Goal: Ask a question

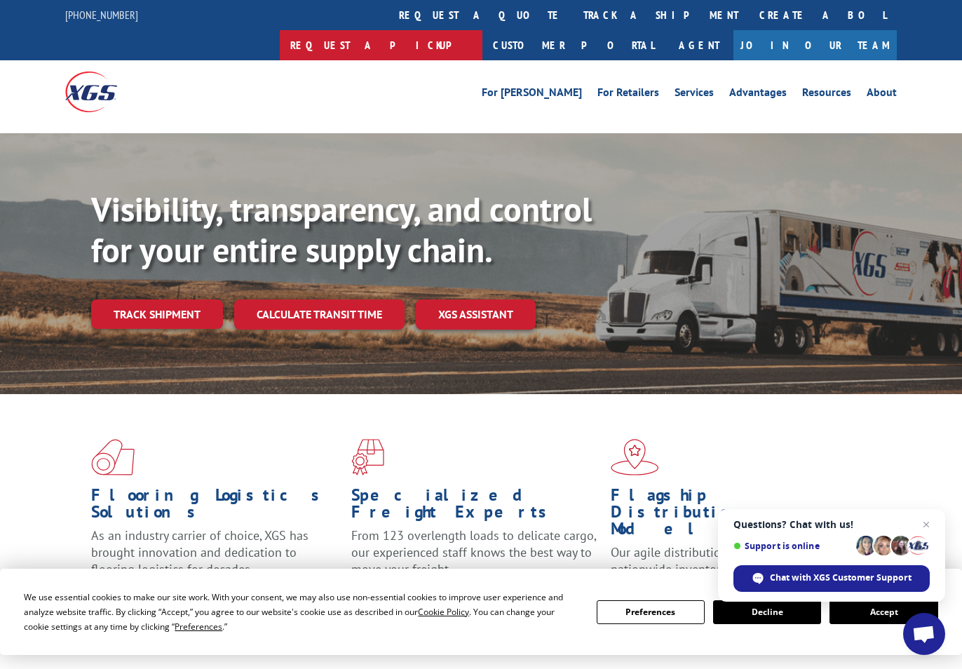
click at [482, 30] on link "Request a pickup" at bounding box center [381, 45] width 203 height 30
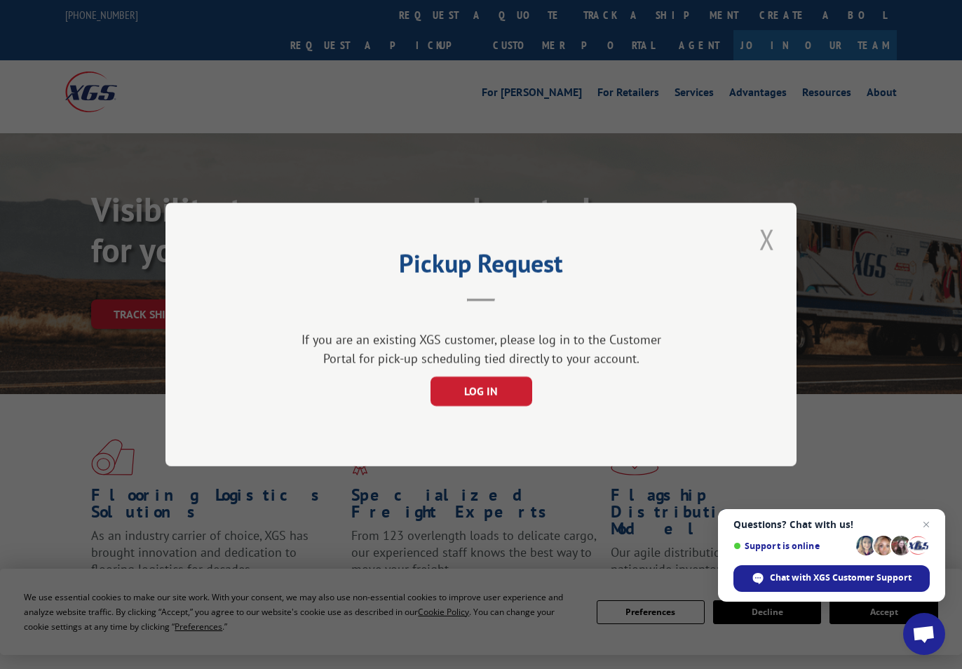
click at [769, 229] on button "Close modal" at bounding box center [767, 239] width 24 height 39
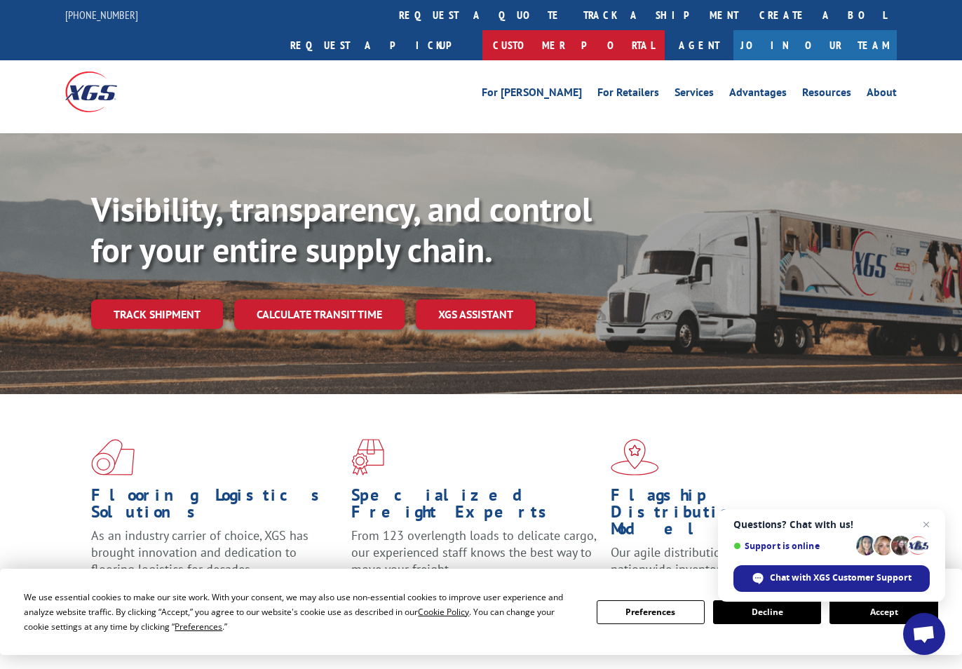
click at [665, 30] on link "Customer Portal" at bounding box center [573, 45] width 182 height 30
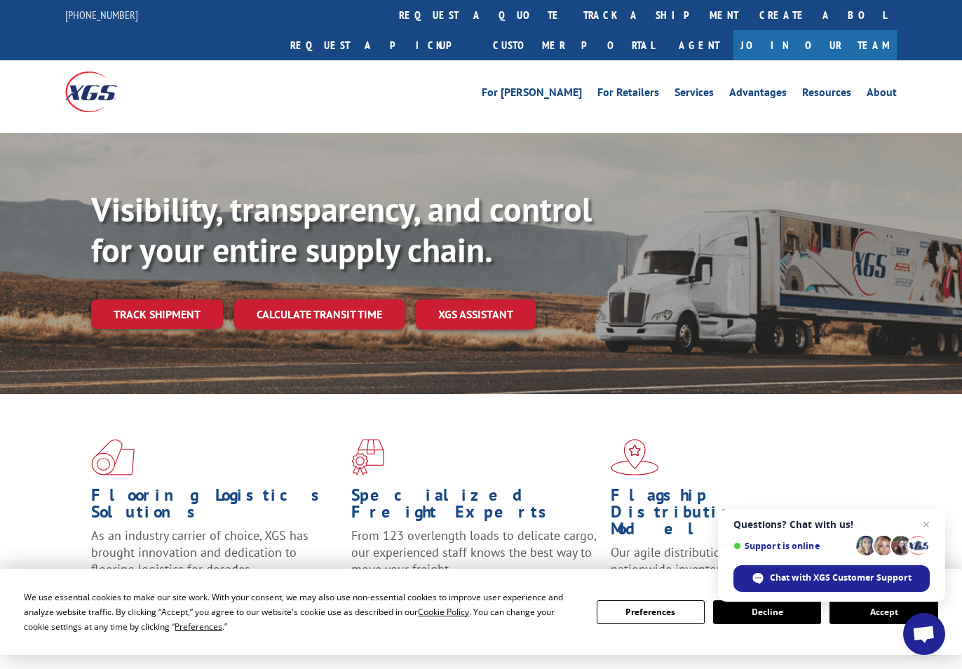
click at [926, 630] on span "Open chat" at bounding box center [923, 635] width 23 height 20
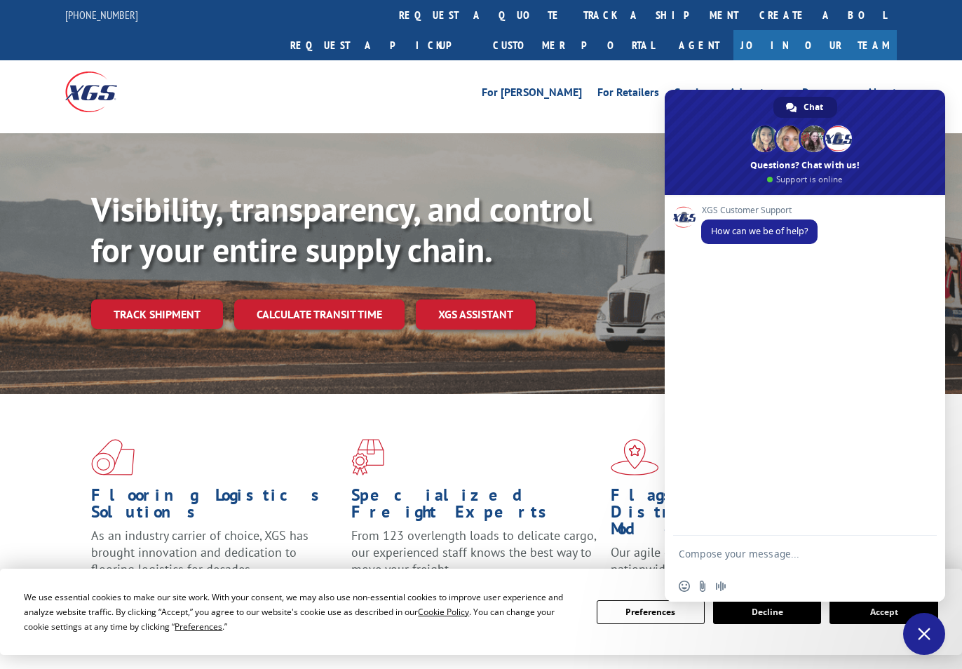
drag, startPoint x: 725, startPoint y: 553, endPoint x: 747, endPoint y: 554, distance: 21.8
click at [726, 553] on textarea "Compose your message..." at bounding box center [791, 553] width 224 height 35
type textarea "Hello."
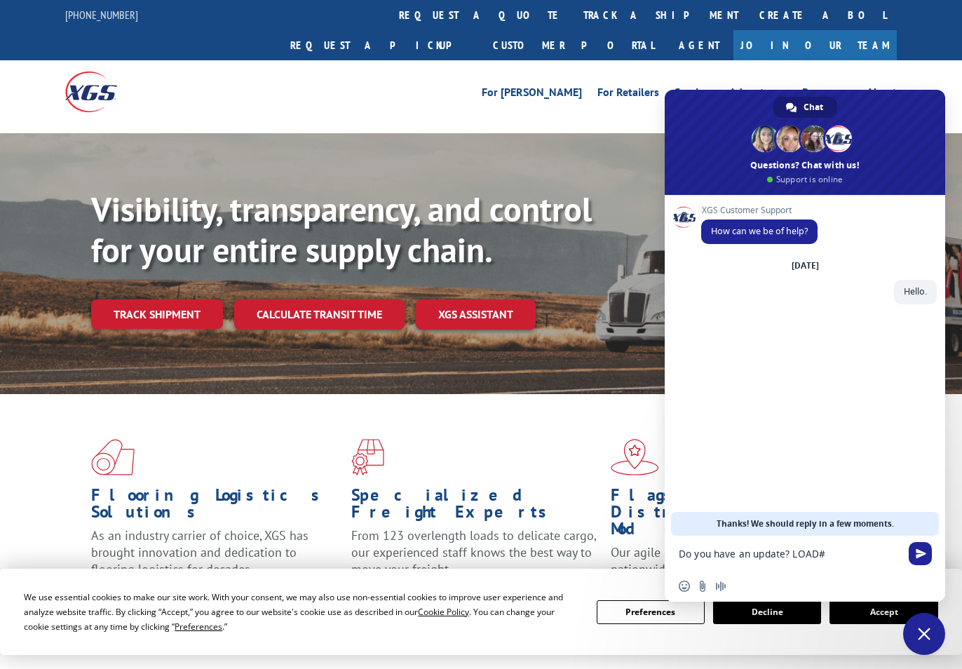
paste textarea "524787577"
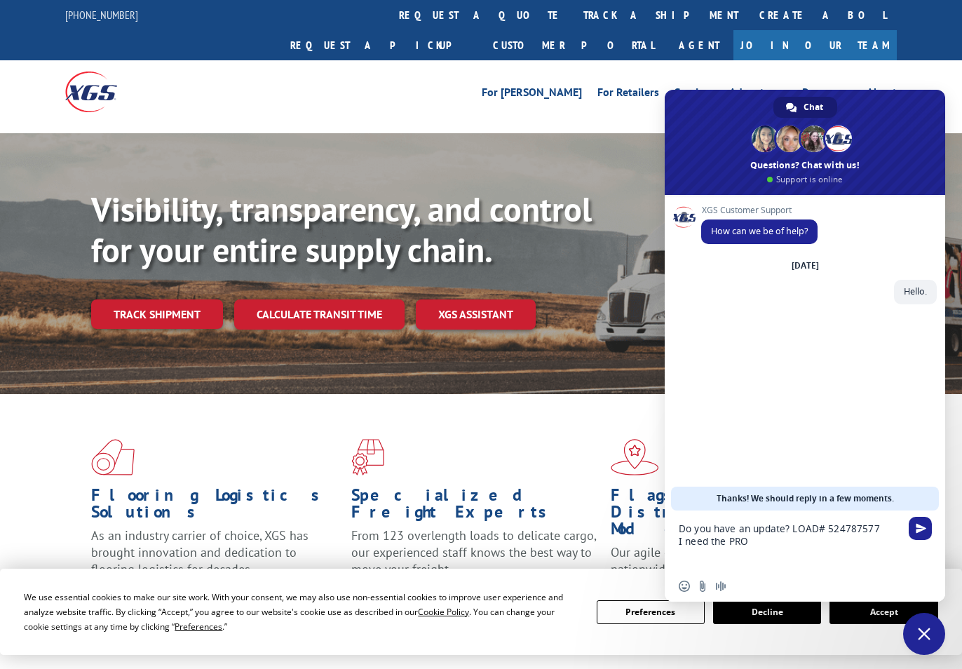
drag, startPoint x: 784, startPoint y: 531, endPoint x: 808, endPoint y: 538, distance: 24.8
click at [785, 530] on textarea "Do you have an update? LOAD# 524787577 I need the PRO" at bounding box center [791, 540] width 224 height 60
type textarea "Do you have an update, please? LOAD# 524787577 I need the PRO"
click at [922, 534] on span "Send" at bounding box center [919, 528] width 23 height 23
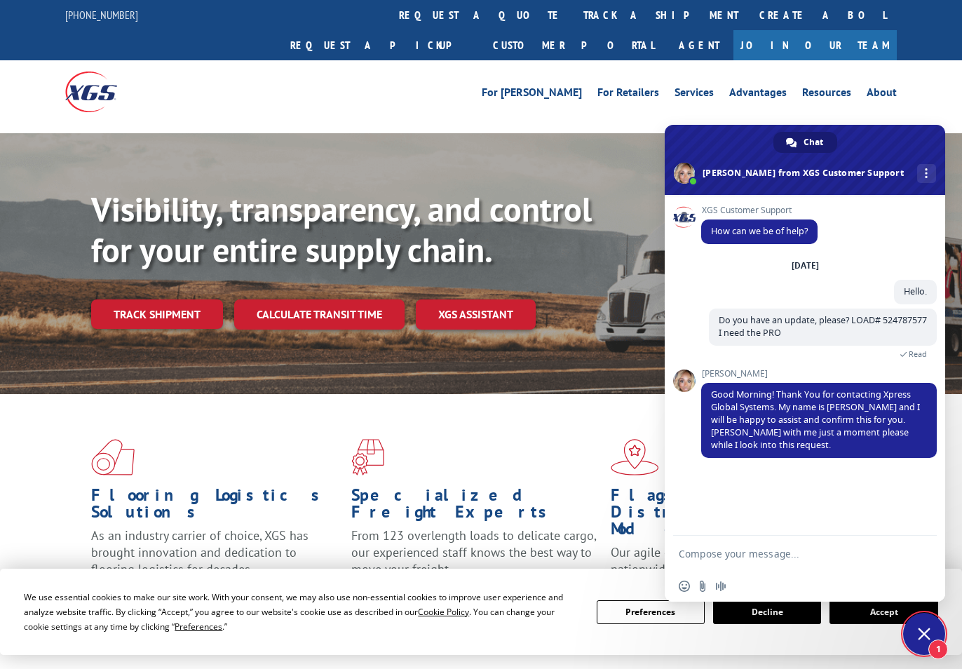
click at [735, 556] on textarea "Compose your message..." at bounding box center [791, 553] width 224 height 35
type textarea "Sure, thank you"
click at [854, 505] on span "Failed to send. Retry?" at bounding box center [885, 501] width 83 height 10
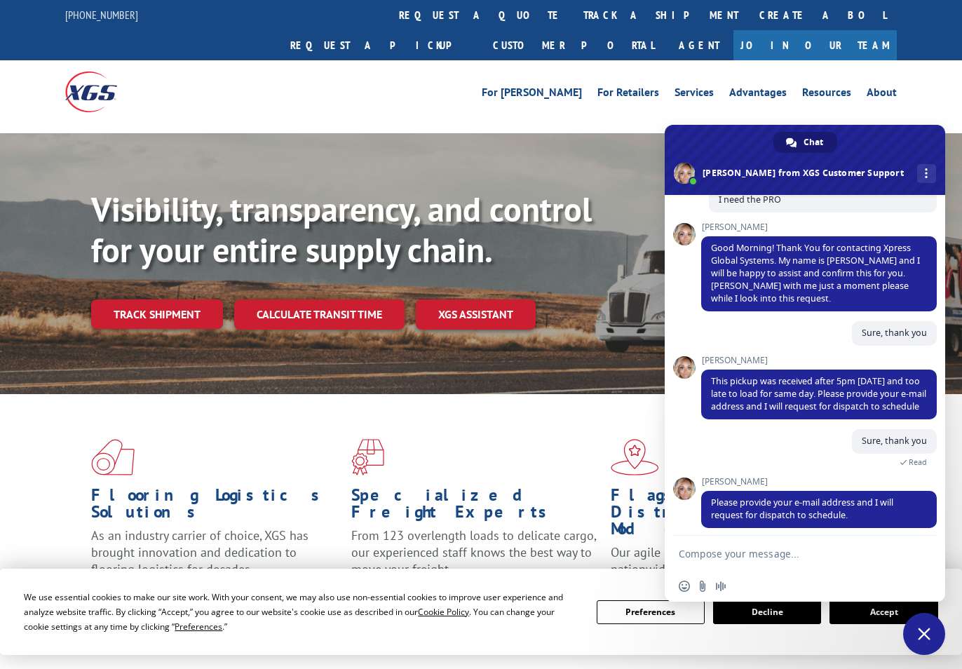
scroll to position [166, 0]
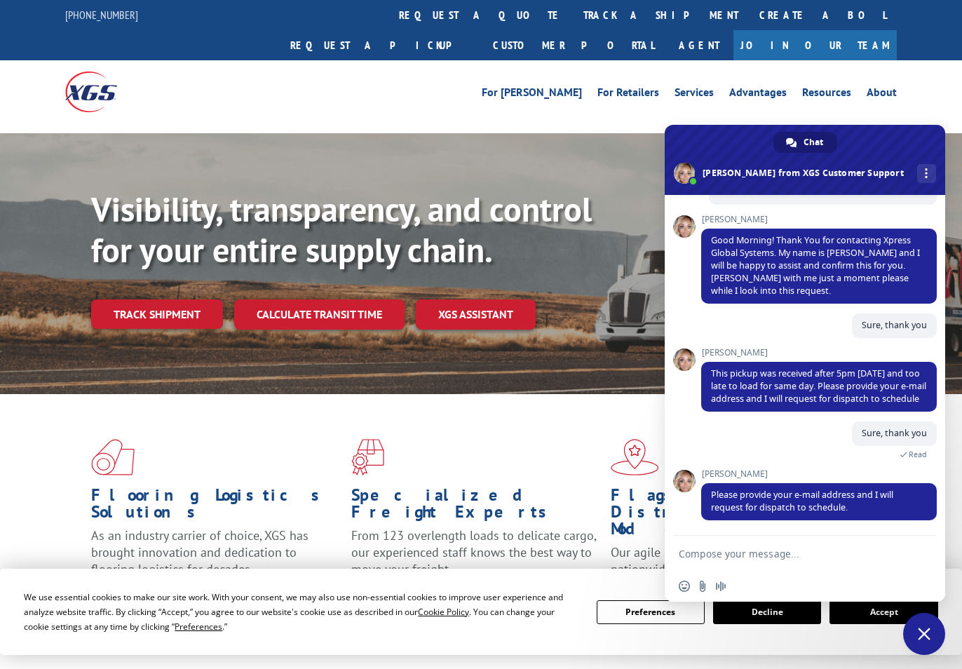
click at [734, 547] on textarea "Compose your message..." at bounding box center [791, 553] width 224 height 35
click at [748, 551] on textarea "Compose your message..." at bounding box center [791, 553] width 224 height 35
type textarea "[EMAIL_ADDRESS][DOMAIN_NAME]"
click at [918, 552] on span "Send" at bounding box center [920, 553] width 11 height 11
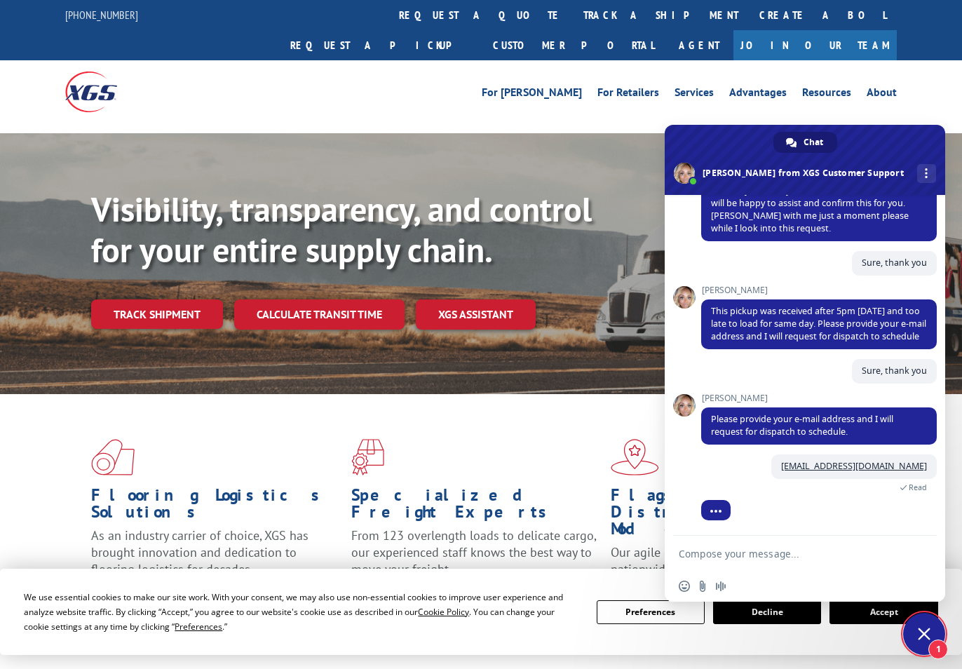
scroll to position [274, 0]
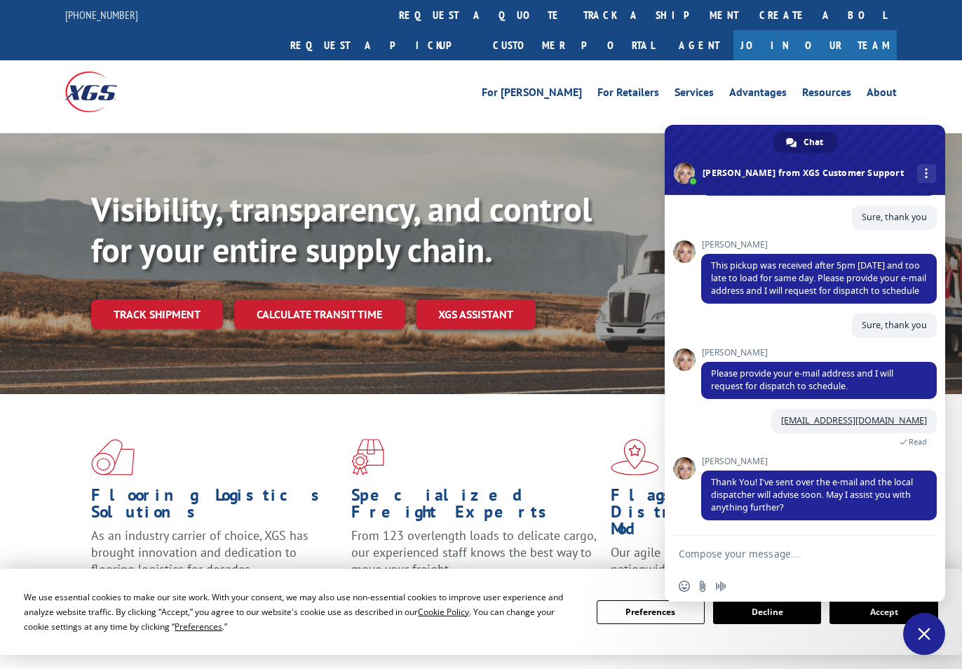
click at [769, 551] on textarea "Compose your message..." at bounding box center [791, 553] width 224 height 35
type textarea "That would be all. Thank you."
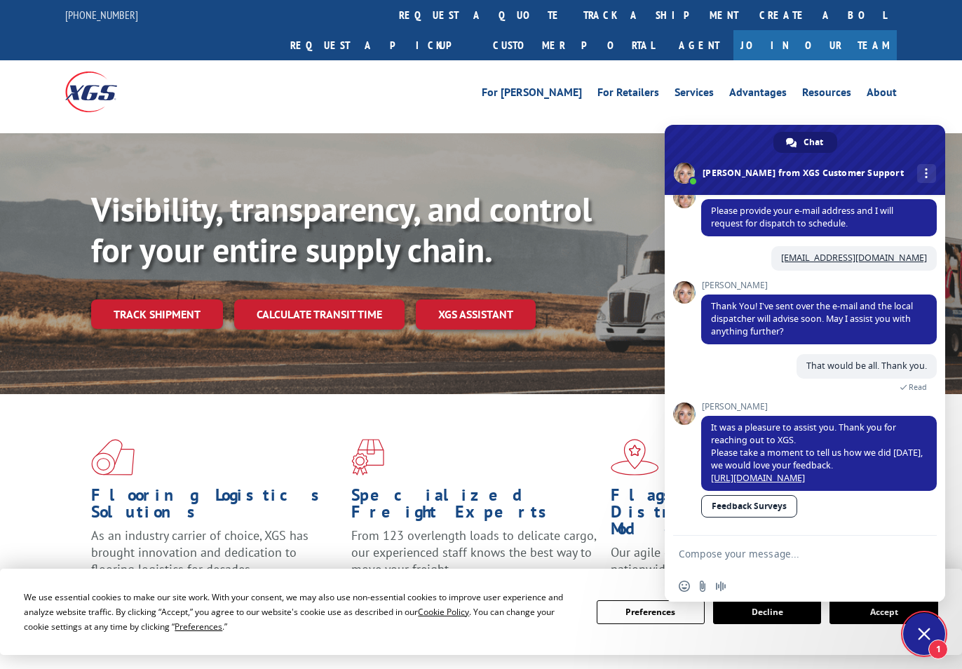
scroll to position [281, 0]
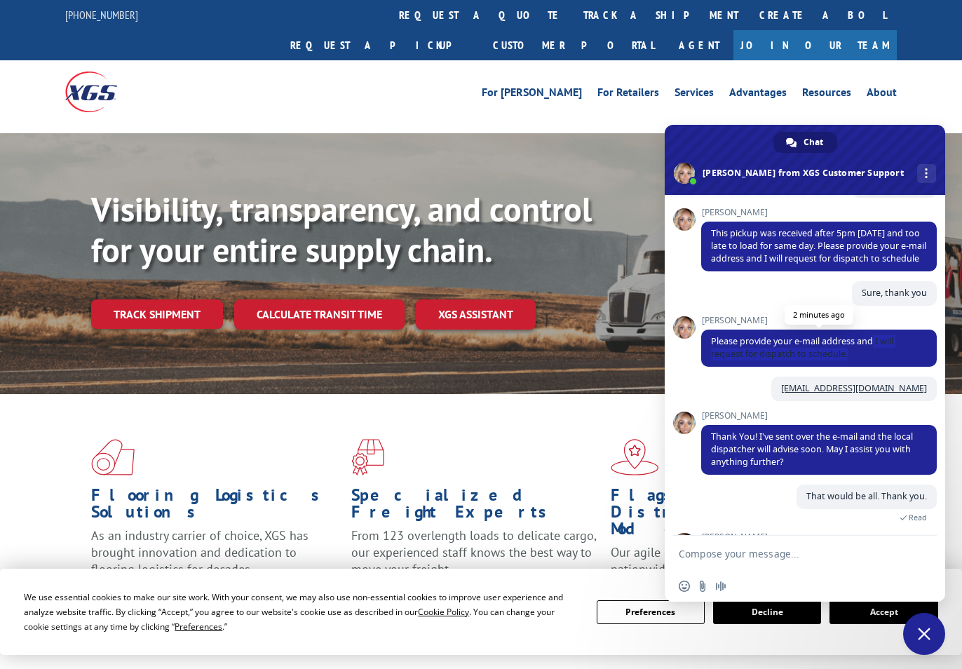
drag, startPoint x: 875, startPoint y: 365, endPoint x: 885, endPoint y: 379, distance: 17.0
click at [885, 367] on span "Please provide your e-mail address and I will request for dispatch to schedule." at bounding box center [819, 347] width 236 height 37
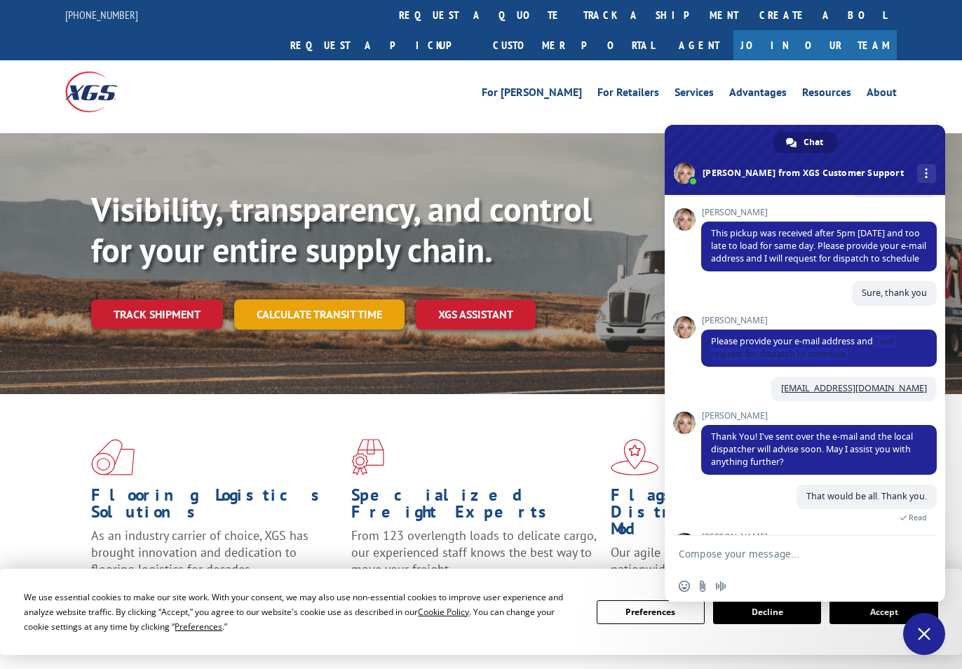
copy span "I will request for dispatch to schedule."
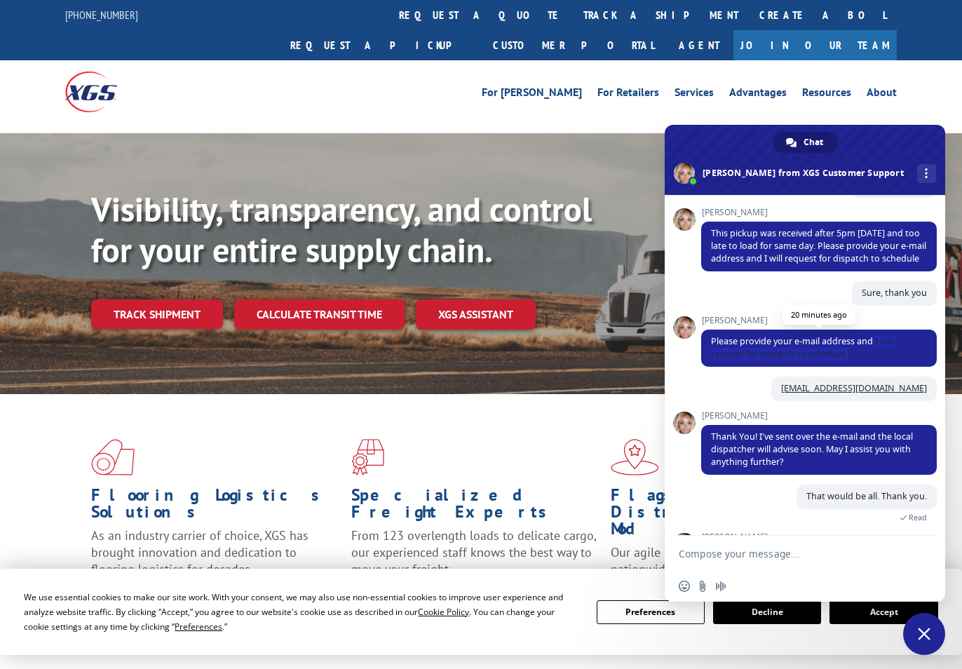
scroll to position [449, 0]
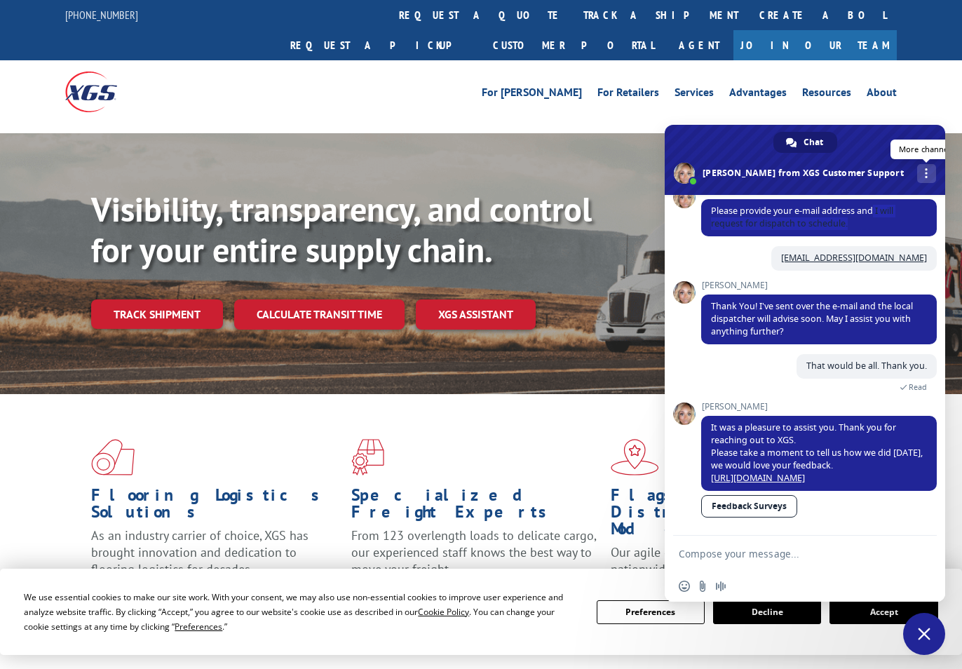
click at [925, 177] on span at bounding box center [926, 173] width 3 height 10
click at [928, 629] on span "Close chat" at bounding box center [924, 633] width 13 height 13
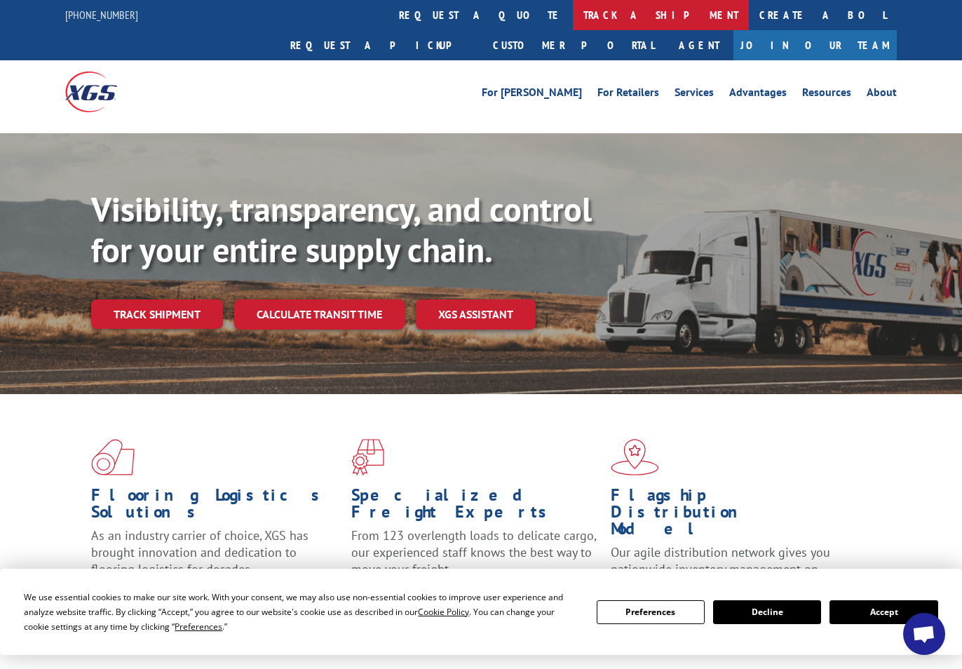
drag, startPoint x: 922, startPoint y: 404, endPoint x: 477, endPoint y: 19, distance: 587.9
click at [922, 403] on div "Flooring Logistics Solutions As an industry carrier of choice, XGS has brought …" at bounding box center [481, 531] width 962 height 274
